Goal: Task Accomplishment & Management: Complete application form

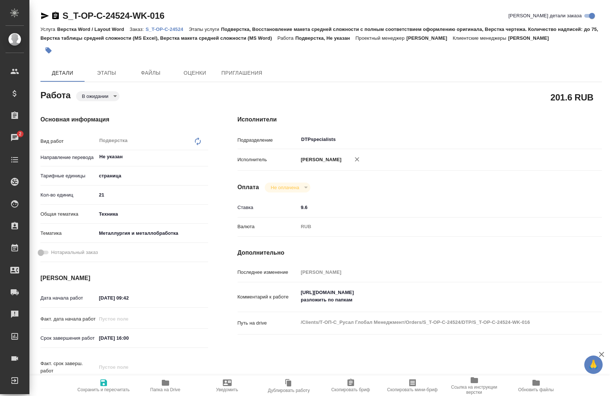
type textarea "x"
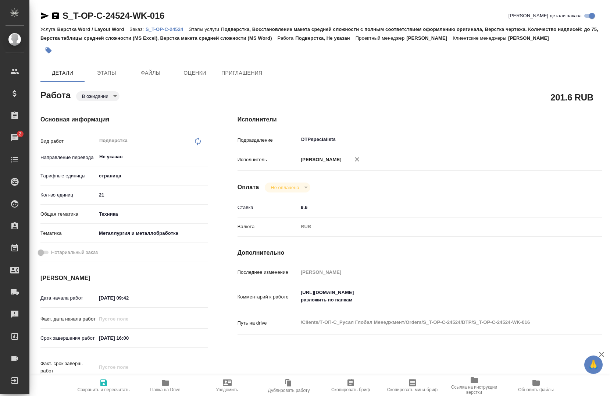
type textarea "x"
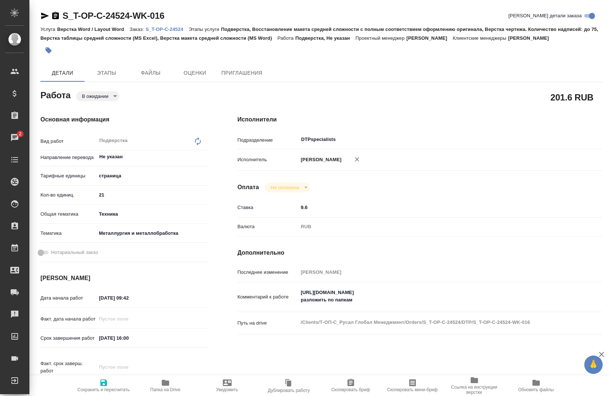
type textarea "x"
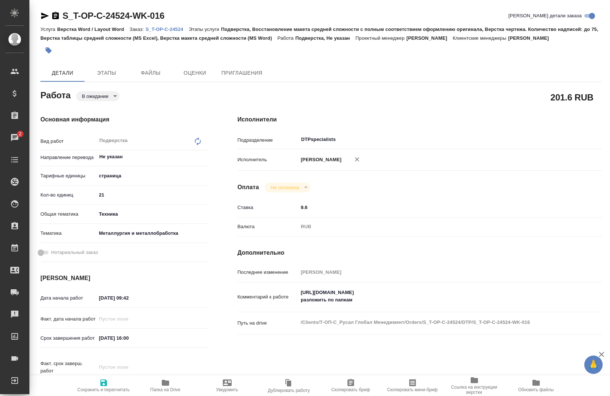
type textarea "x"
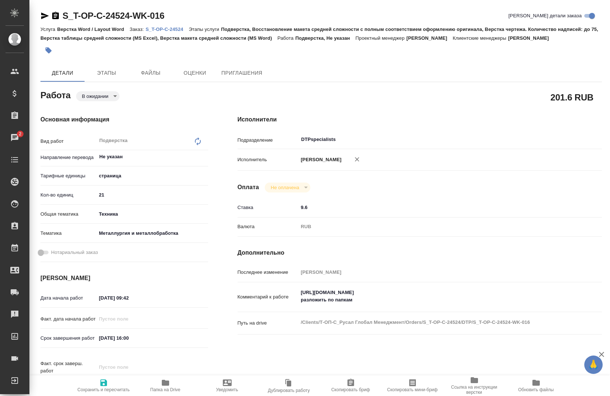
type textarea "x"
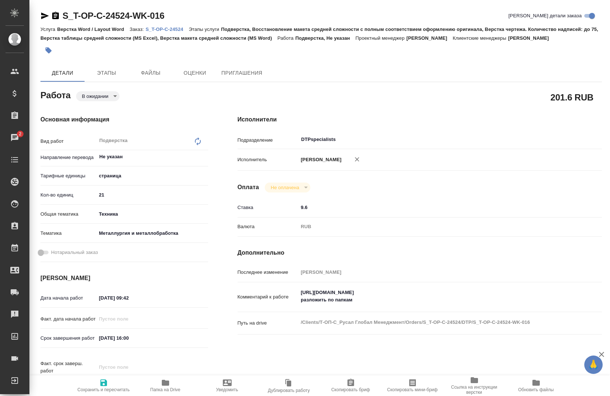
type textarea "x"
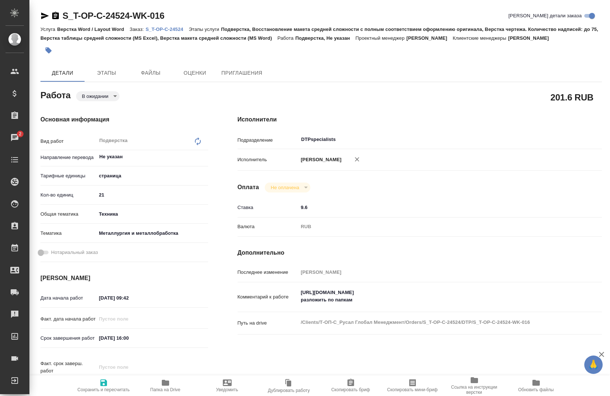
type textarea "x"
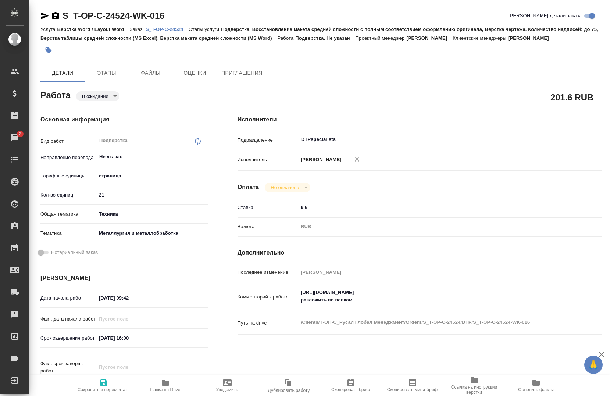
type textarea "x"
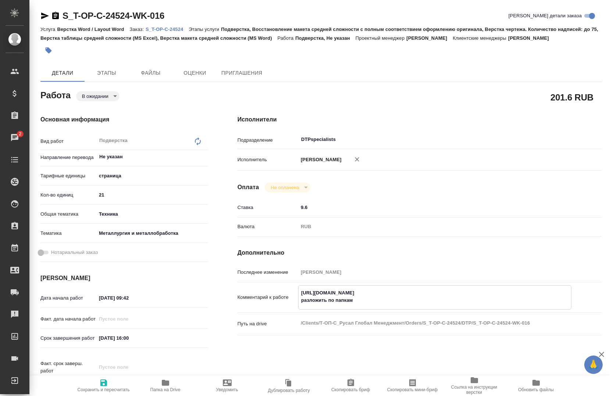
click at [323, 297] on textarea "[URL][DOMAIN_NAME] разложить по папкам" at bounding box center [435, 296] width 272 height 20
type textarea "x"
